Goal: Find specific page/section: Find specific page/section

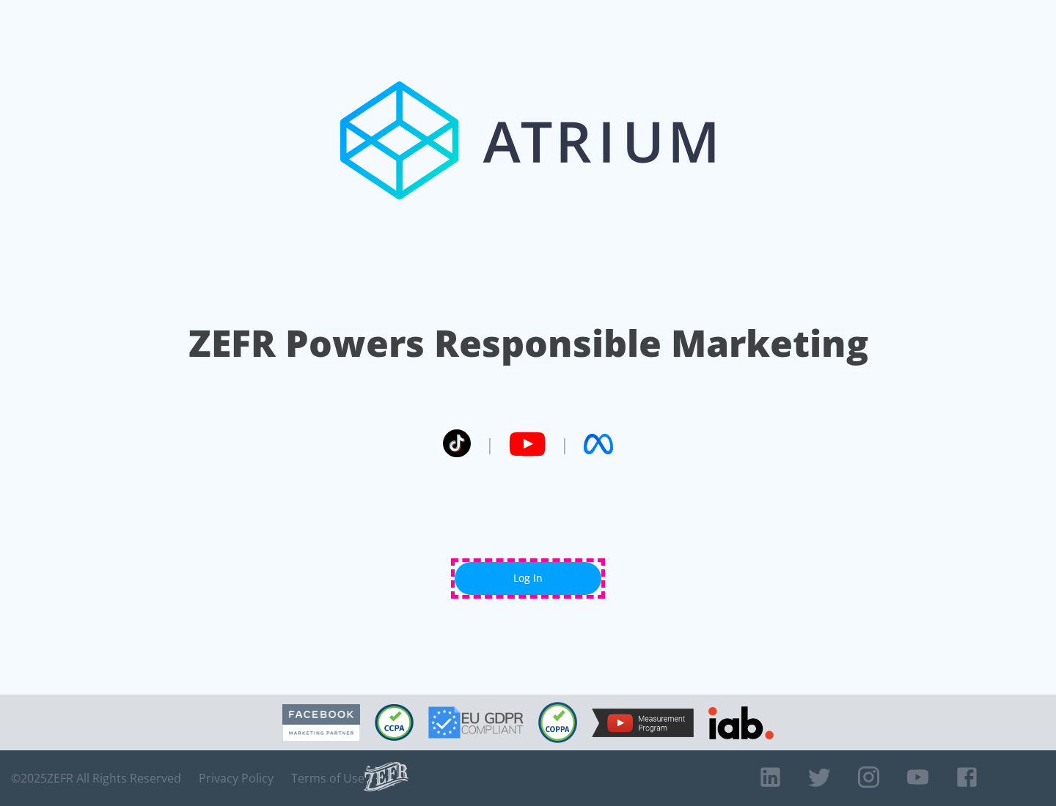
click at [528, 578] on link "Log In" at bounding box center [528, 578] width 147 height 33
